Goal: Navigation & Orientation: Find specific page/section

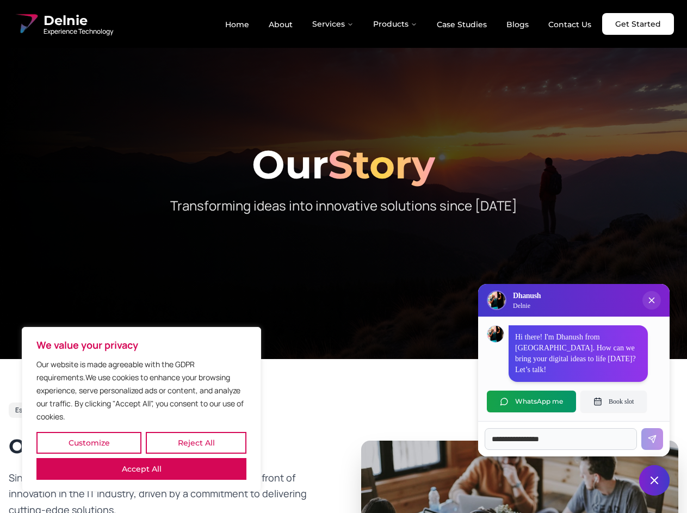
click at [89, 443] on button "Customize" at bounding box center [88, 443] width 105 height 22
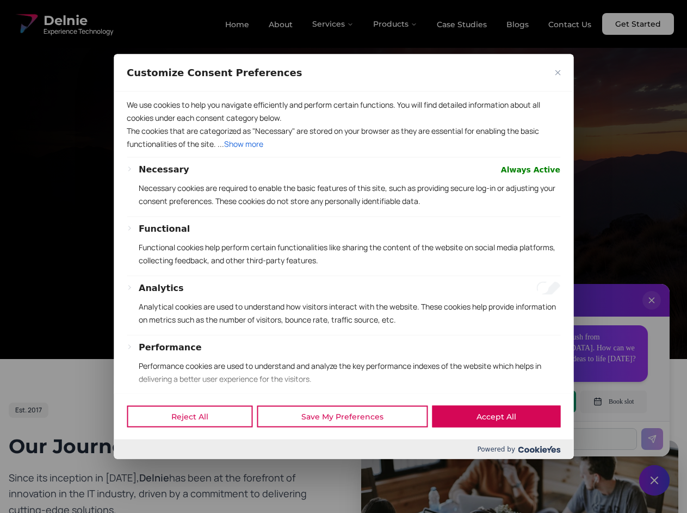
click at [196, 443] on div at bounding box center [343, 256] width 687 height 513
click at [141, 469] on div at bounding box center [343, 256] width 687 height 513
click at [343, 256] on div at bounding box center [343, 256] width 687 height 513
click at [334, 24] on div at bounding box center [343, 256] width 687 height 513
click at [396, 24] on div at bounding box center [343, 256] width 687 height 513
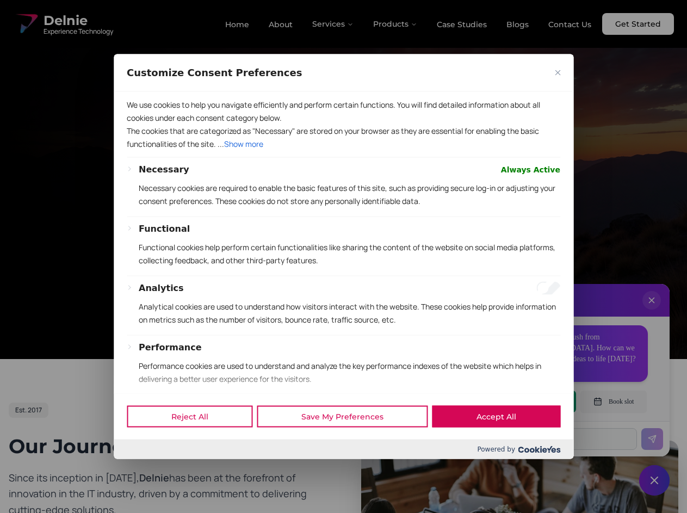
click at [652, 311] on div at bounding box center [343, 256] width 687 height 513
click at [532, 402] on div "Reject All Save My Preferences Accept All" at bounding box center [344, 416] width 460 height 46
click at [614, 402] on div at bounding box center [343, 256] width 687 height 513
click at [655, 481] on div at bounding box center [343, 256] width 687 height 513
